Goal: Transaction & Acquisition: Book appointment/travel/reservation

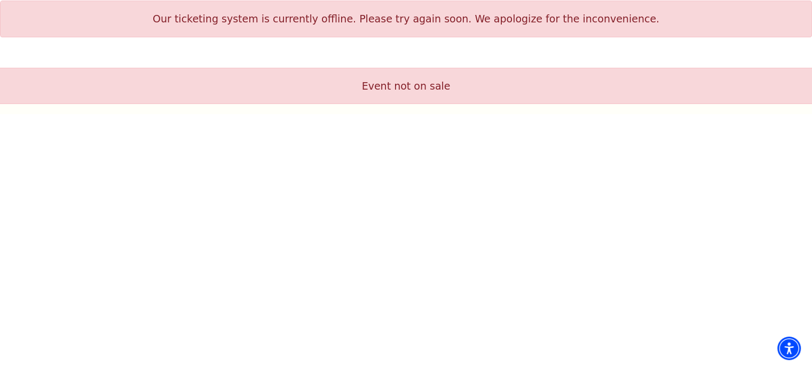
scroll to position [30, 0]
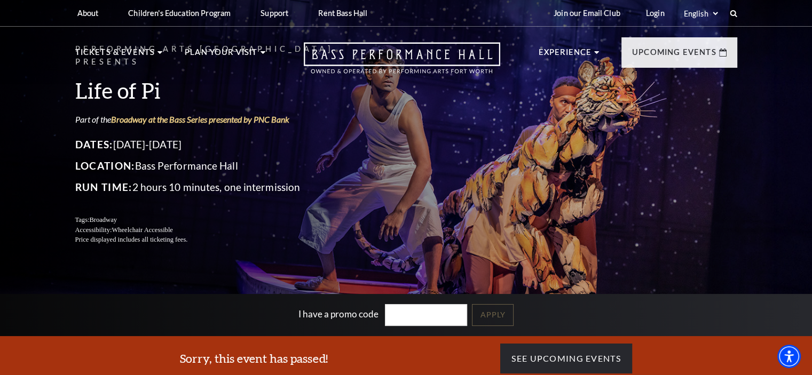
drag, startPoint x: 0, startPoint y: 0, endPoint x: 423, endPoint y: 134, distance: 443.3
click at [423, 134] on div "Performing Arts Fort Worth Presents Life of Pi Part of the Broadway at the Bass…" at bounding box center [406, 144] width 683 height 224
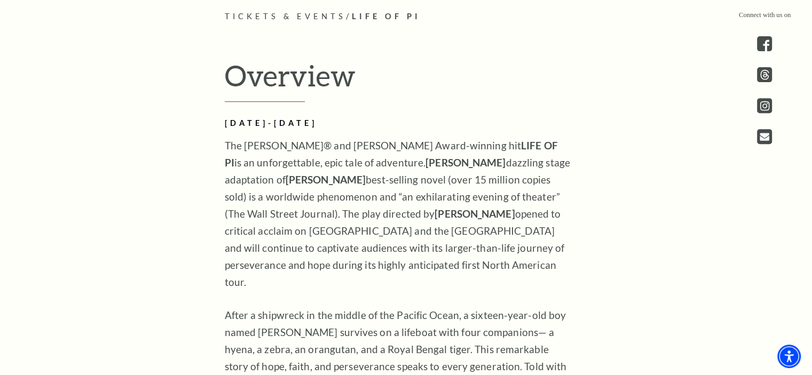
scroll to position [427, 0]
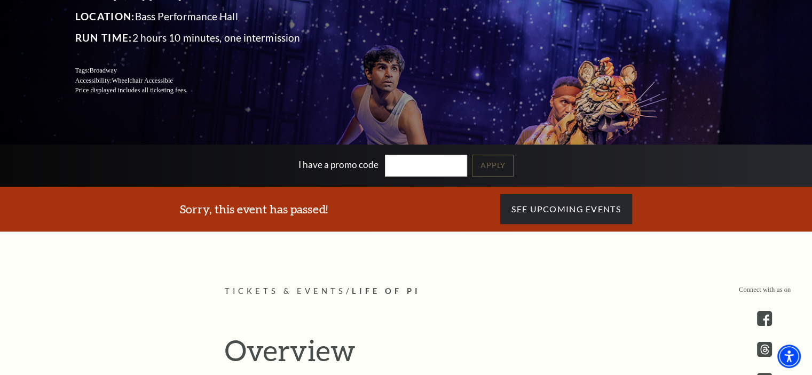
scroll to position [160, 0]
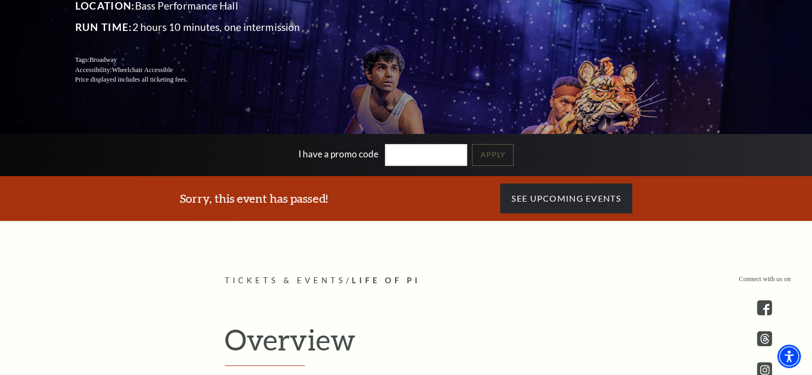
click at [414, 155] on input "I have a promo code" at bounding box center [426, 155] width 82 height 22
type input "19180"
click at [510, 153] on link "Apply" at bounding box center [493, 155] width 42 height 22
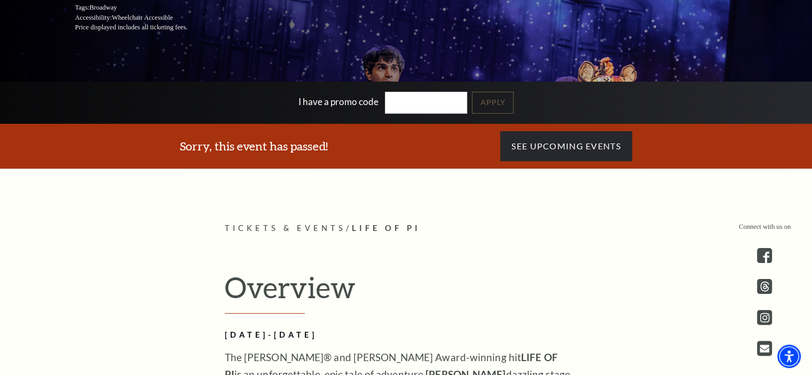
scroll to position [160, 0]
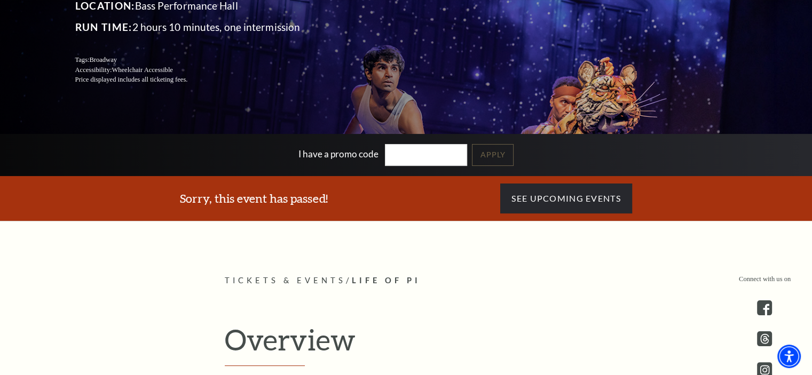
click at [416, 150] on input "I have a promo code" at bounding box center [426, 155] width 82 height 22
type input "19144"
click at [494, 155] on link "Apply" at bounding box center [493, 155] width 42 height 22
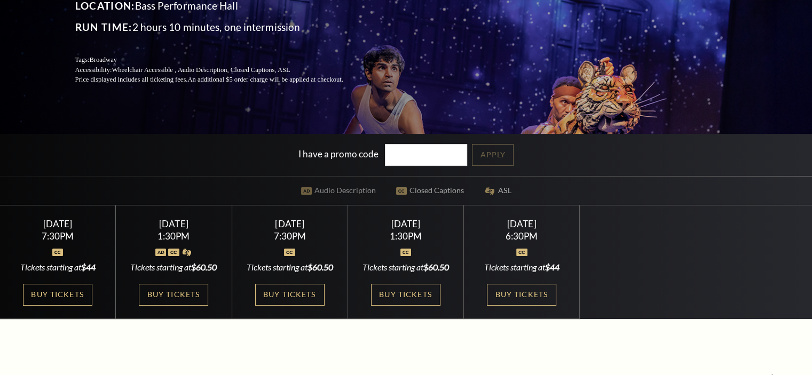
scroll to position [160, 0]
click at [57, 290] on link "Buy Tickets" at bounding box center [57, 295] width 69 height 22
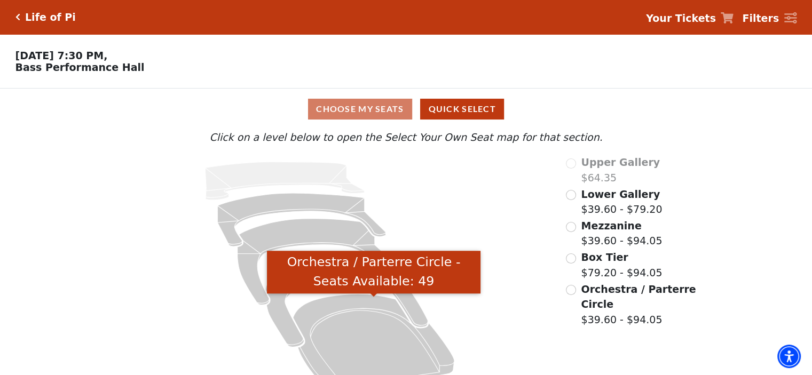
click at [342, 343] on icon "Orchestra / Parterre Circle - Seats Available: 49" at bounding box center [373, 342] width 161 height 97
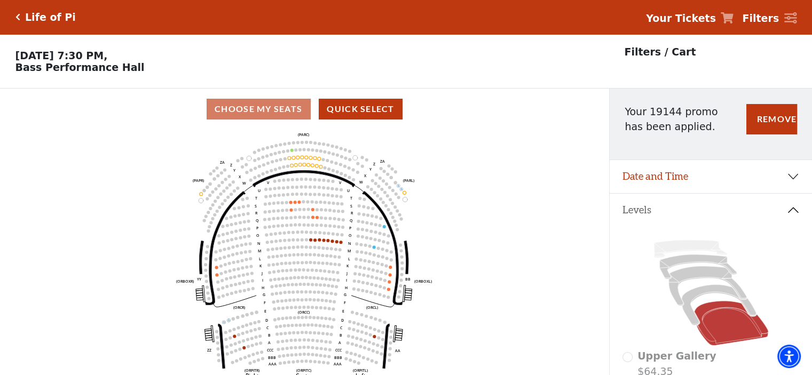
scroll to position [49, 0]
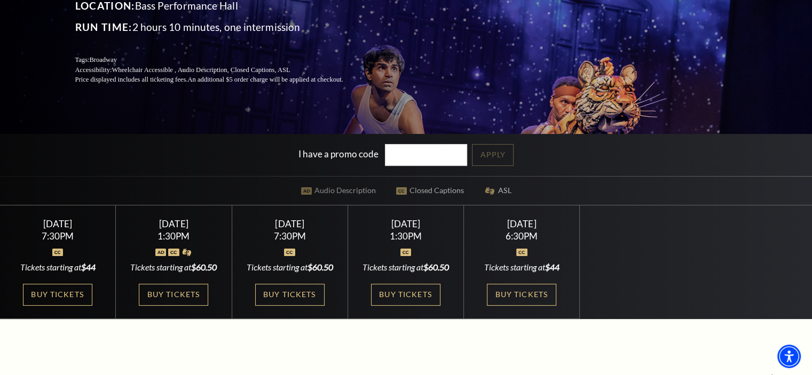
click at [509, 288] on link "Buy Tickets" at bounding box center [521, 295] width 69 height 22
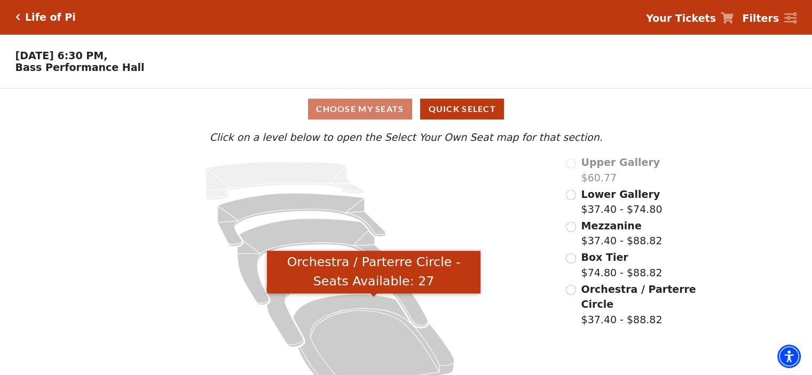
click at [391, 327] on icon "Orchestra / Parterre Circle - Seats Available: 27" at bounding box center [373, 342] width 161 height 97
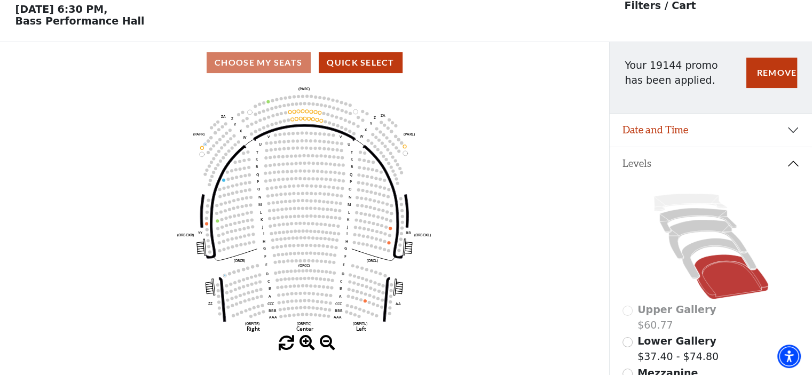
scroll to position [49, 0]
